Goal: Task Accomplishment & Management: Use online tool/utility

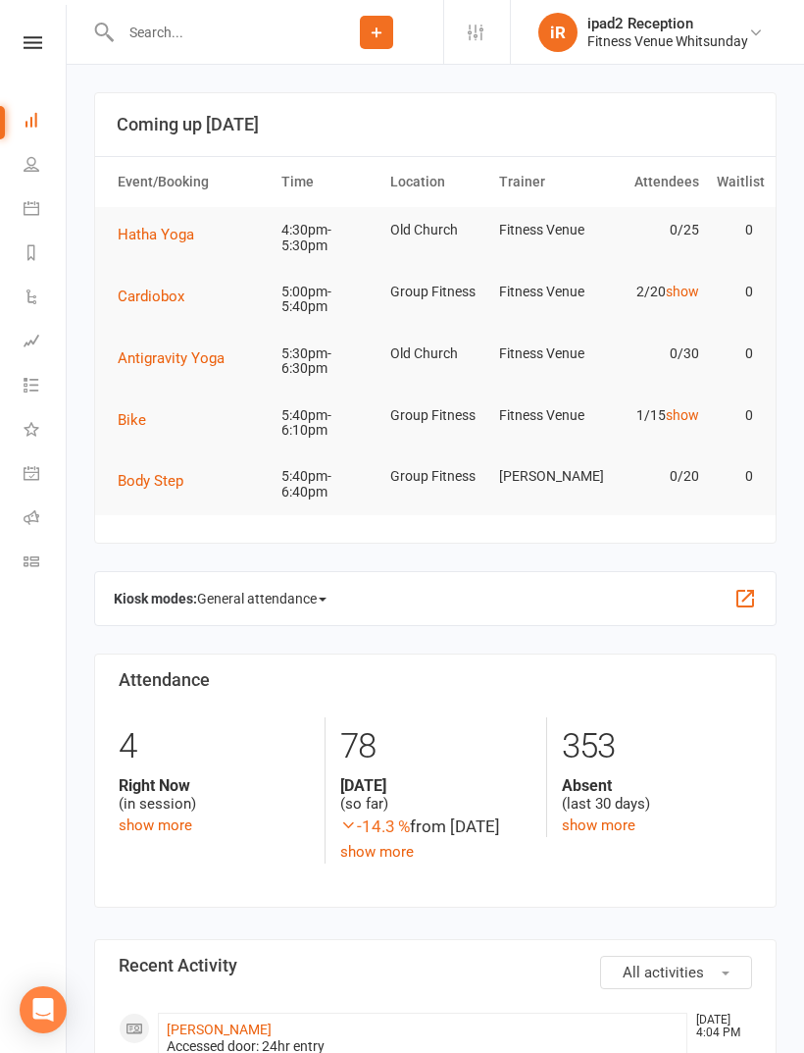
click at [182, 236] on span "Hatha Yoga" at bounding box center [156, 235] width 77 height 18
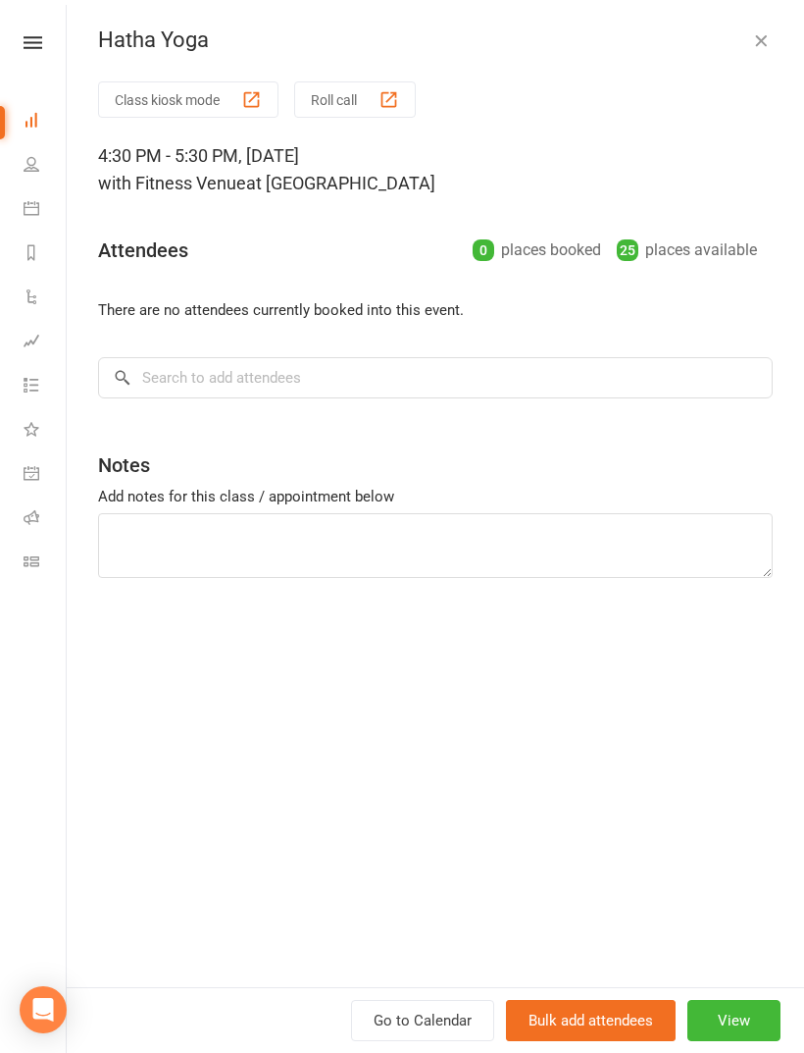
click at [370, 107] on button "Roll call" at bounding box center [355, 99] width 122 height 36
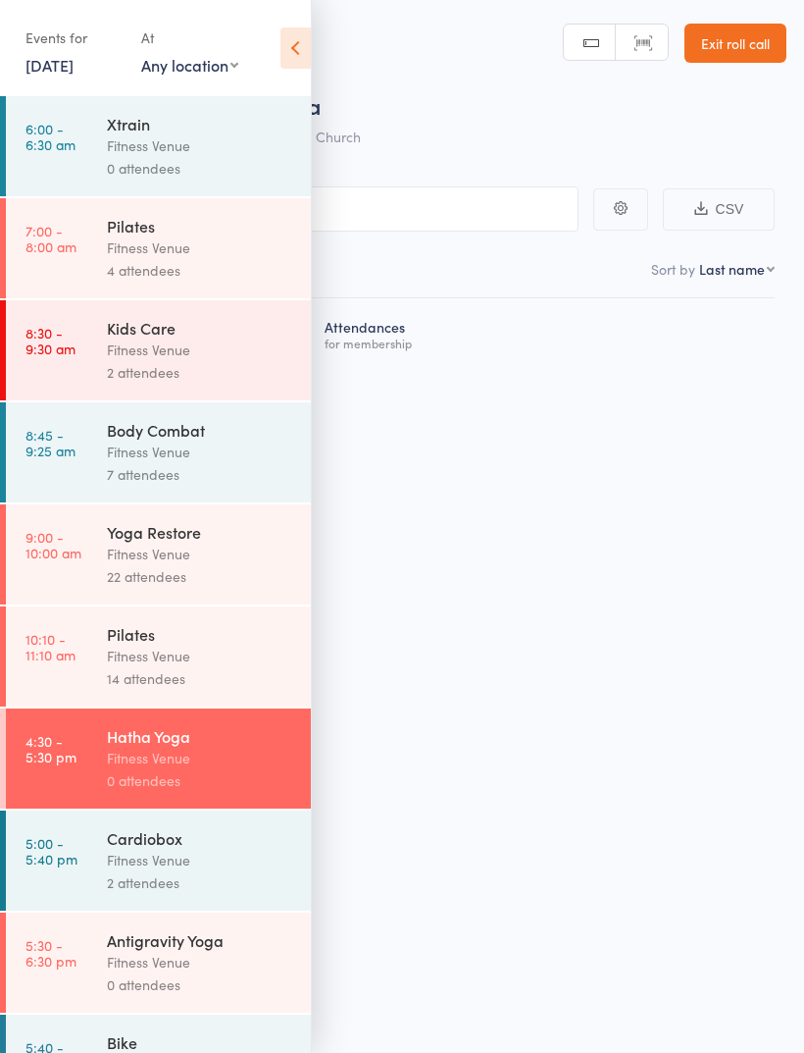
click at [306, 47] on icon at bounding box center [296, 47] width 30 height 41
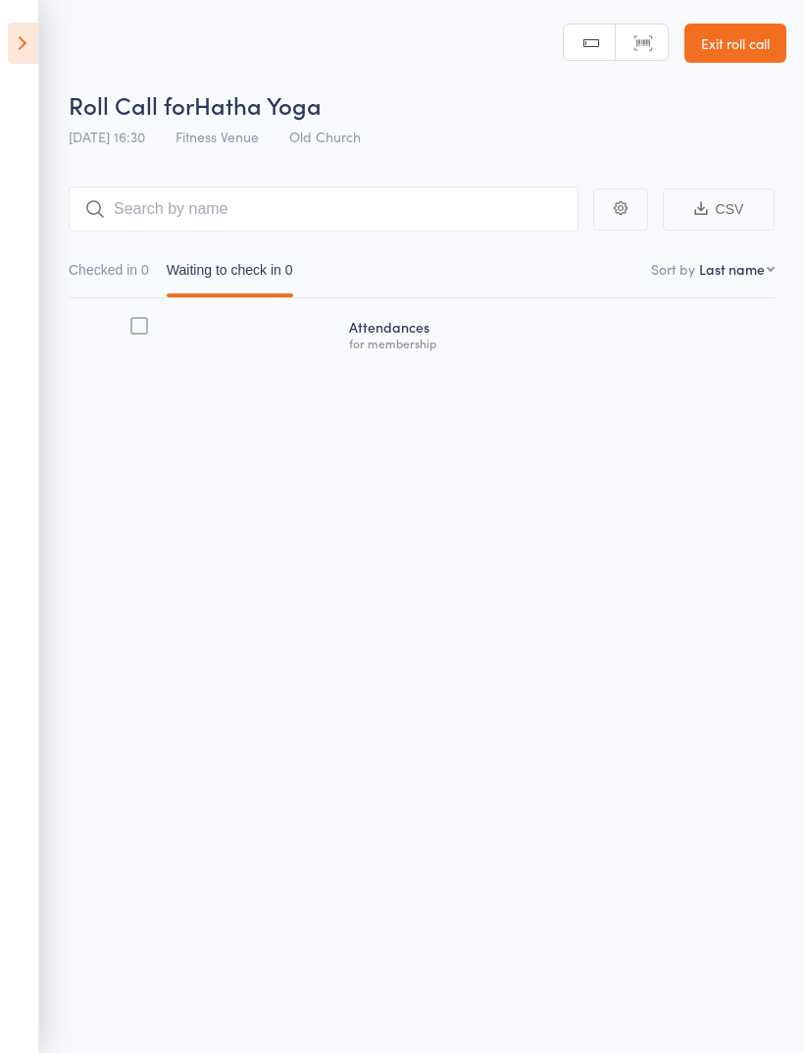
click at [781, 328] on main "CSV Checked in 0 Waiting to check in 0 Sort by Last name First name Last name B…" at bounding box center [402, 301] width 804 height 289
click at [797, 349] on main "CSV Checked in 0 Waiting to check in 0 Sort by Last name First name Last name B…" at bounding box center [402, 300] width 804 height 289
click at [334, 185] on input "search" at bounding box center [324, 207] width 510 height 45
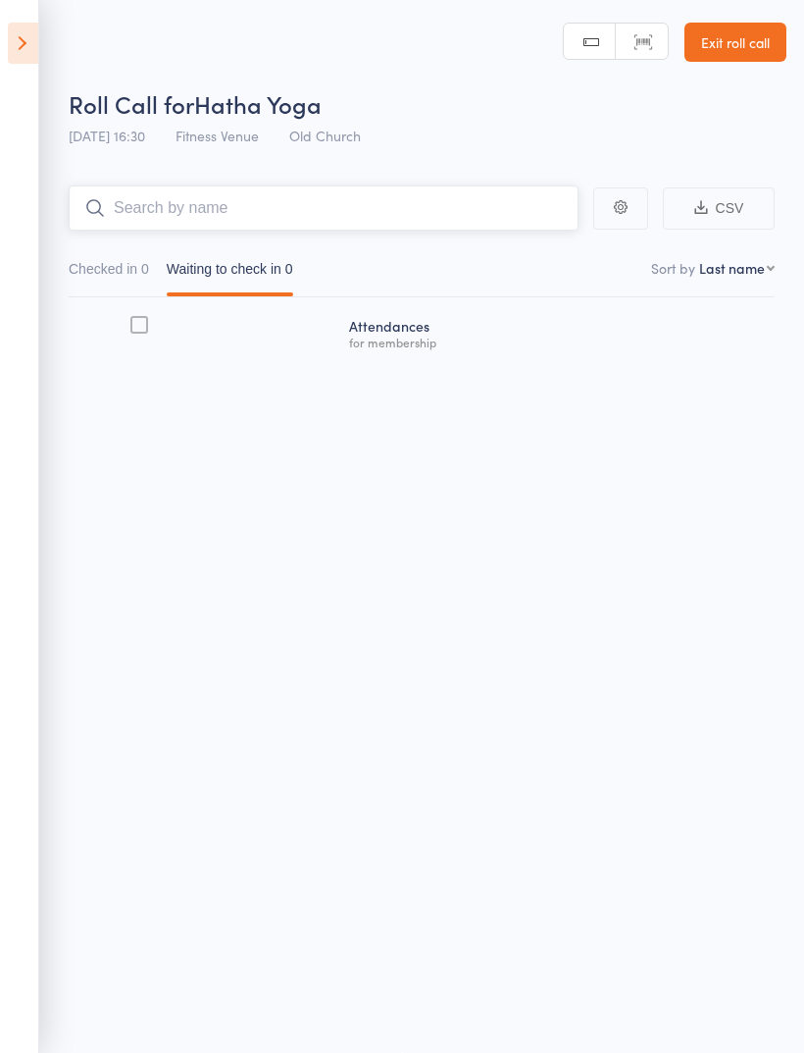
click at [302, 198] on input "search" at bounding box center [324, 207] width 510 height 45
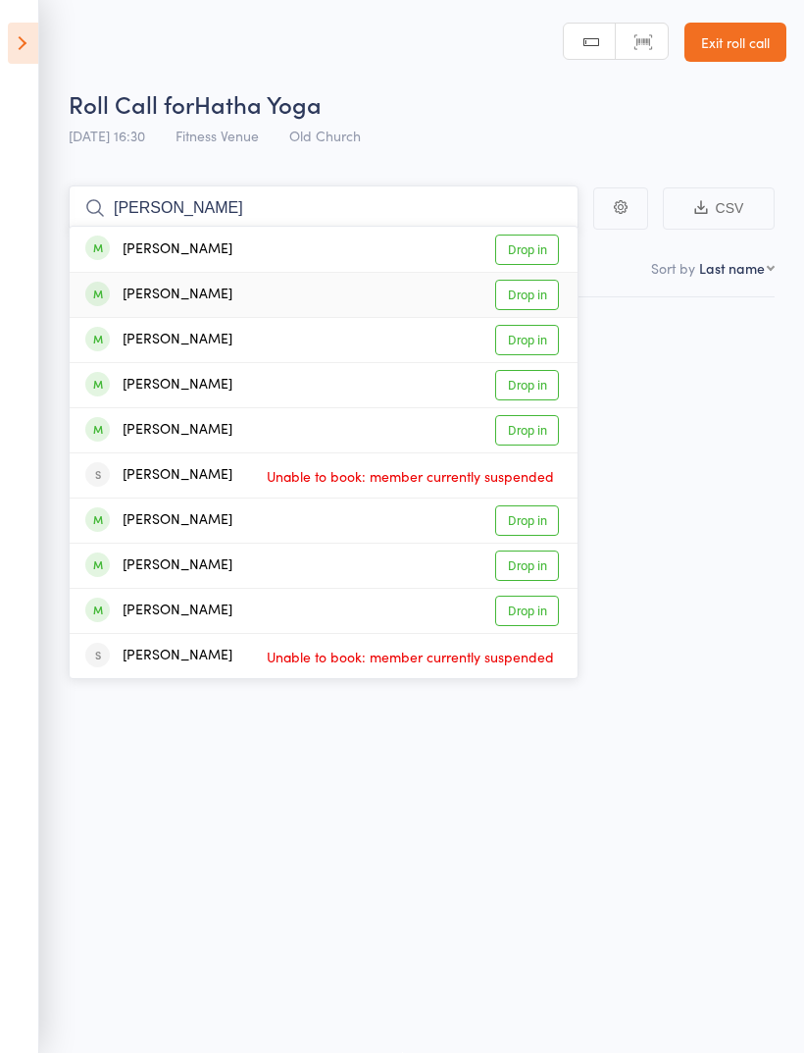
type input "Caroline"
click at [537, 297] on link "Drop in" at bounding box center [527, 295] width 64 height 30
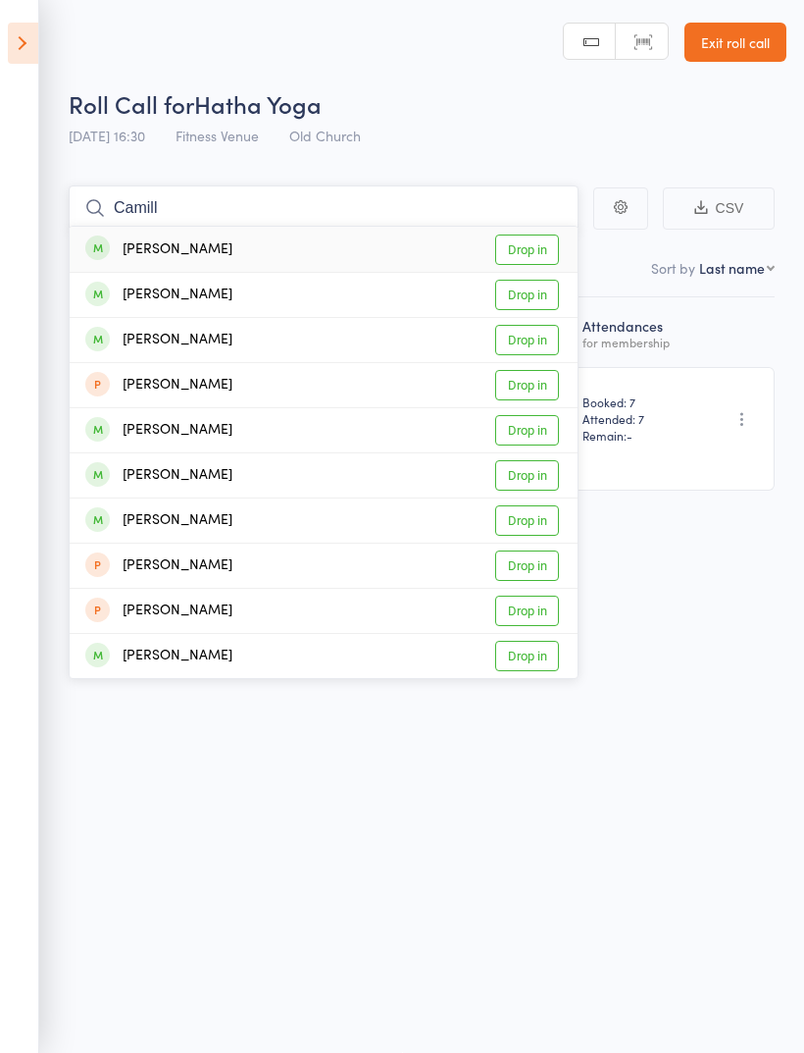
type input "Camill"
click at [545, 234] on link "Drop in" at bounding box center [527, 249] width 64 height 30
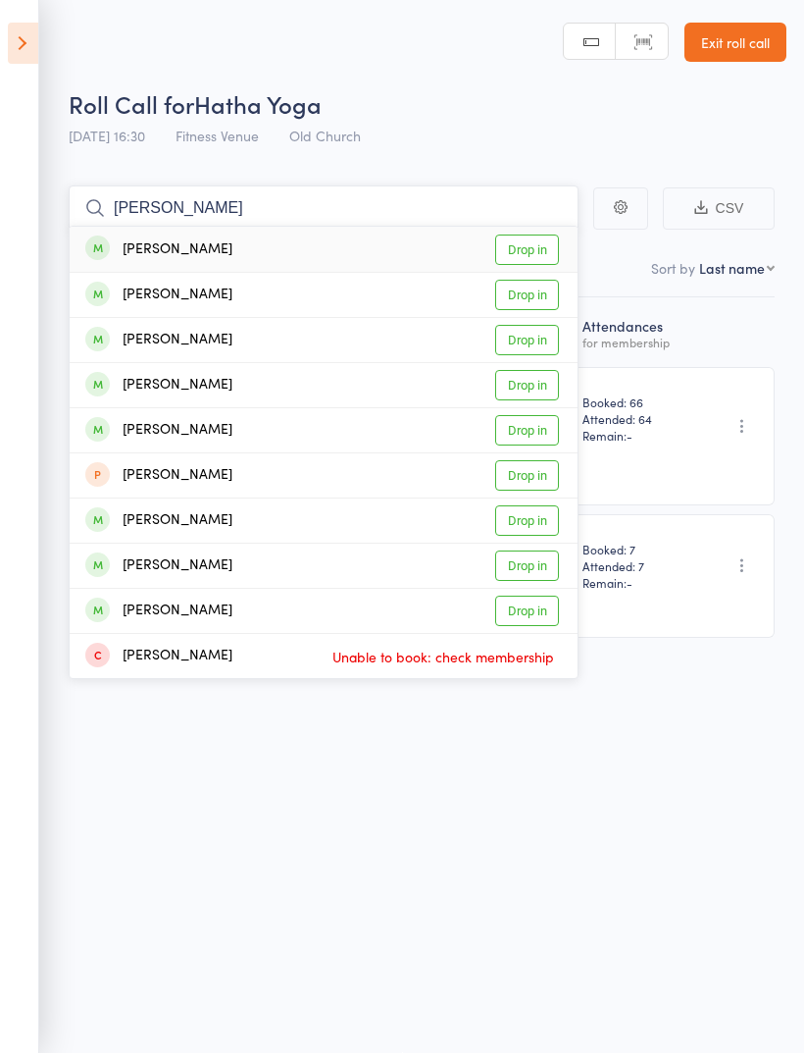
type input "Mandy tay"
click at [543, 234] on link "Drop in" at bounding box center [527, 249] width 64 height 30
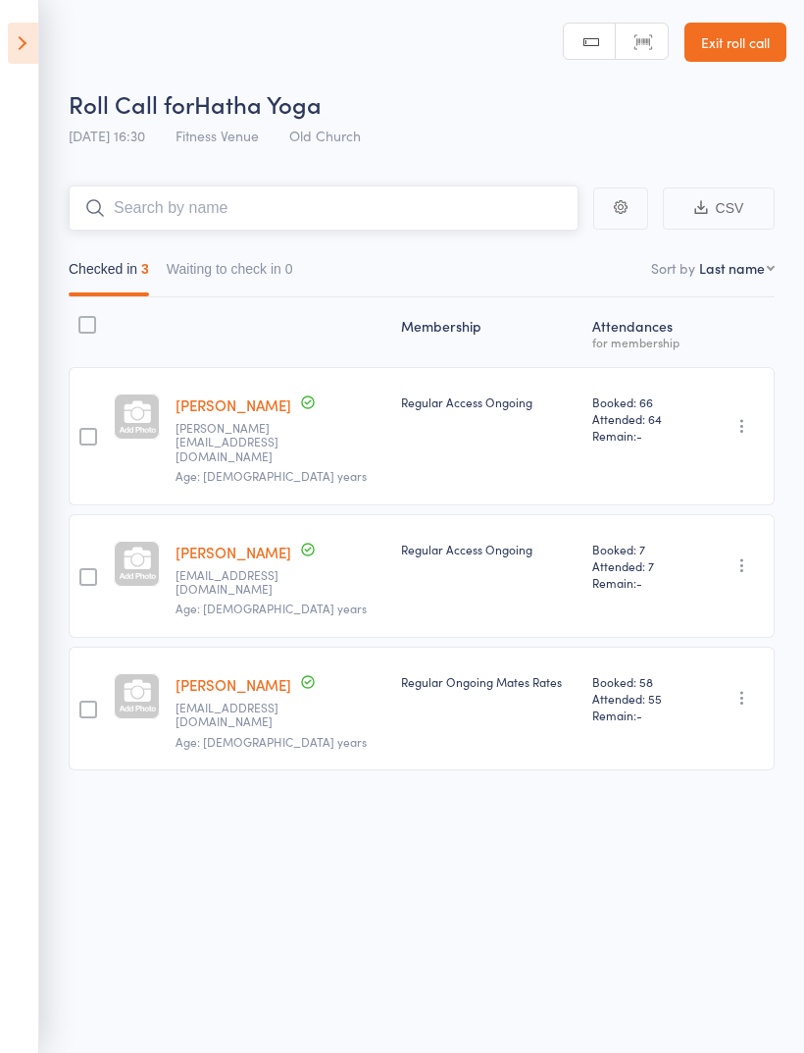
click at [286, 185] on input "search" at bounding box center [324, 207] width 510 height 45
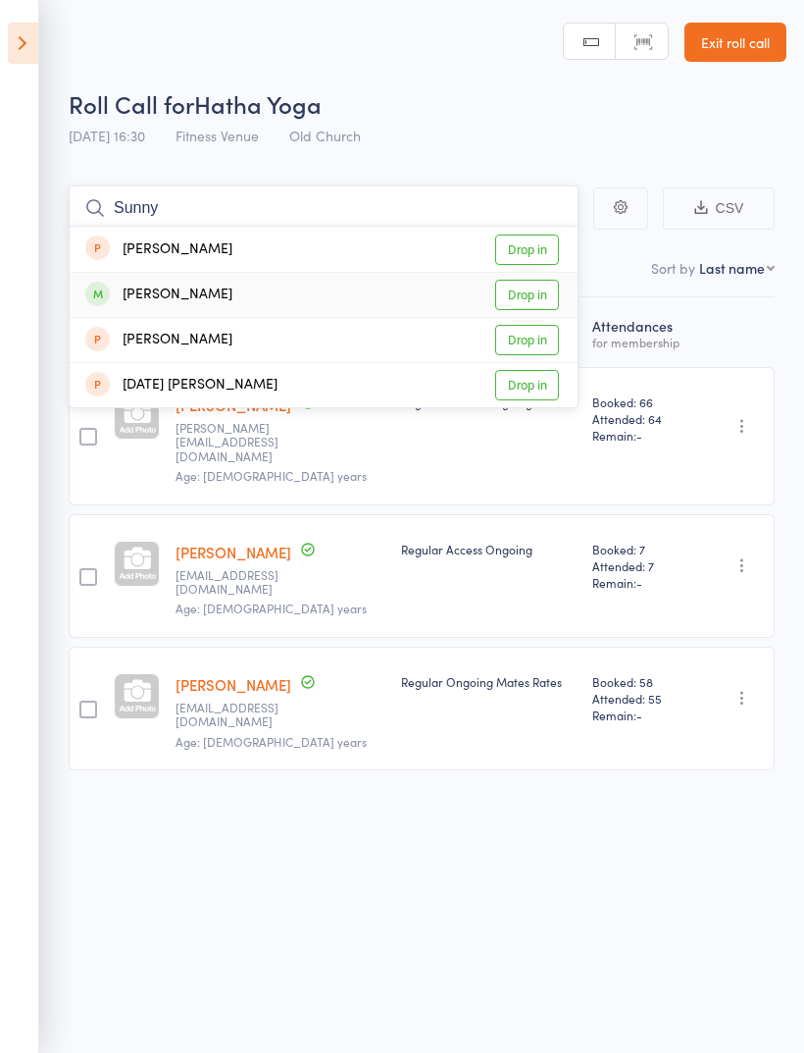
type input "Sunny"
click at [541, 280] on link "Drop in" at bounding box center [527, 295] width 64 height 30
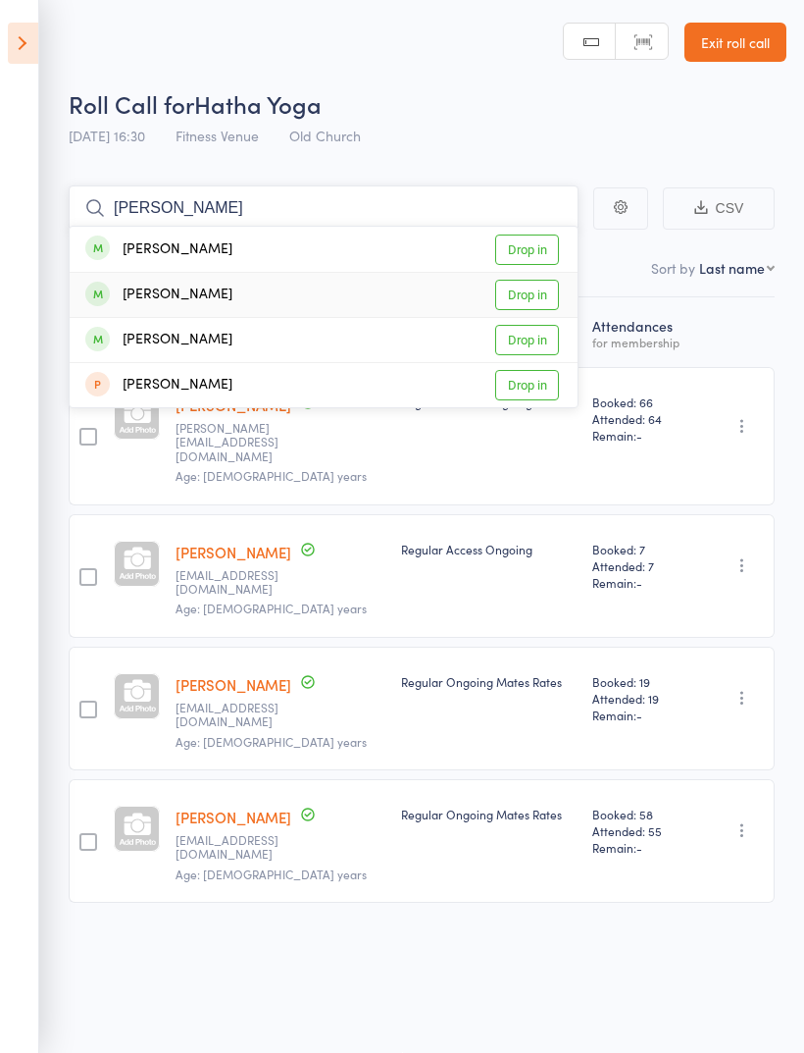
type input "Chloe"
click at [557, 280] on link "Drop in" at bounding box center [527, 295] width 64 height 30
